Goal: Task Accomplishment & Management: Understand process/instructions

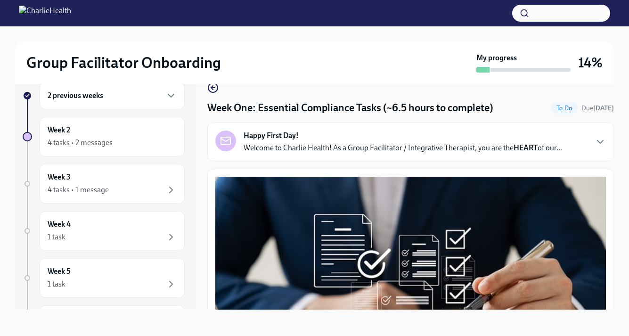
scroll to position [2109, 0]
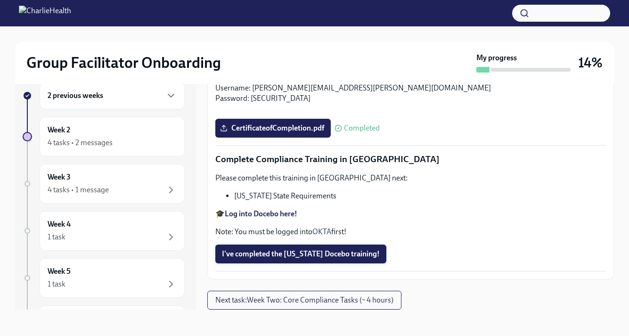
click at [274, 247] on button "I've completed the [US_STATE] Docebo training!" at bounding box center [300, 254] width 171 height 19
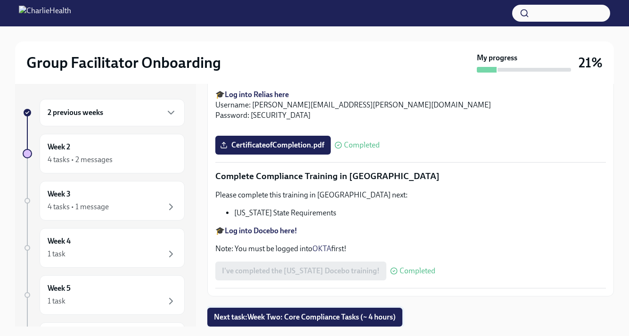
click at [262, 320] on span "Next task : Week Two: Core Compliance Tasks (~ 4 hours)" at bounding box center [305, 316] width 182 height 9
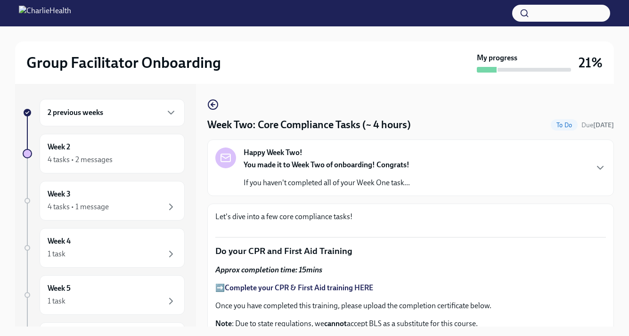
click at [467, 159] on div "Happy Week Two! You made it to Week Two of onboarding! Congrats! If you haven't…" at bounding box center [410, 168] width 391 height 41
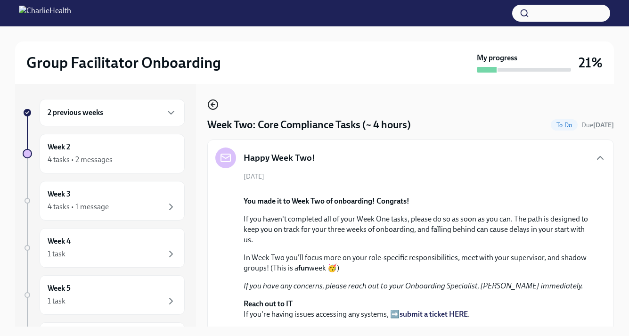
click at [213, 102] on icon "button" at bounding box center [212, 104] width 11 height 11
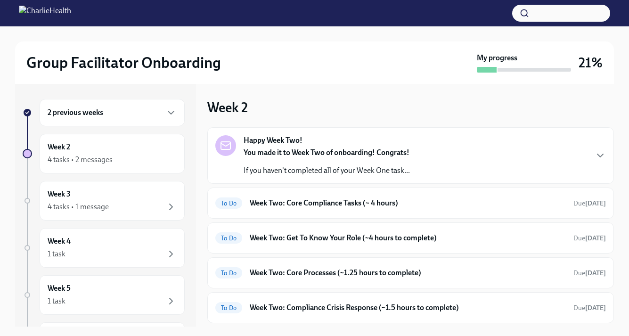
click at [137, 120] on div "2 previous weeks" at bounding box center [112, 112] width 145 height 27
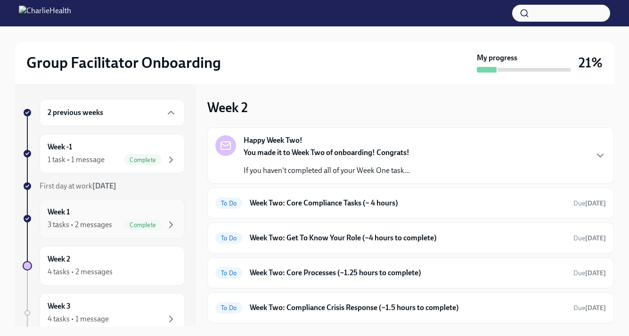
click at [118, 222] on div "3 tasks • 2 messages Complete" at bounding box center [112, 224] width 129 height 11
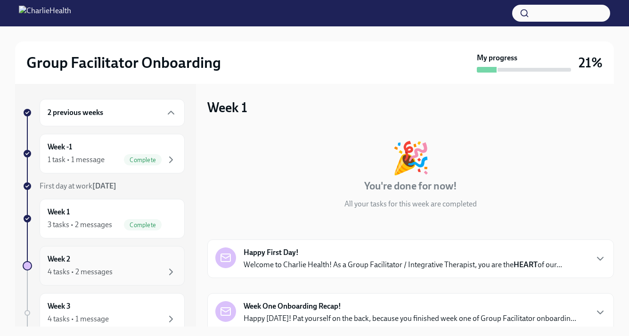
click at [165, 264] on div "Week 2 4 tasks • 2 messages" at bounding box center [112, 266] width 129 height 24
